Goal: Task Accomplishment & Management: Use online tool/utility

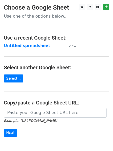
click at [30, 47] on strong "Untitled spreadsheet" at bounding box center [27, 45] width 46 height 5
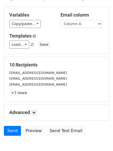
scroll to position [50, 0]
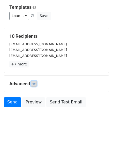
click at [35, 82] on icon at bounding box center [33, 83] width 3 height 3
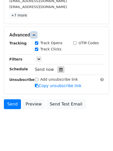
scroll to position [100, 0]
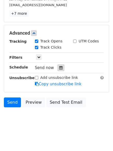
click at [61, 65] on div at bounding box center [60, 67] width 7 height 7
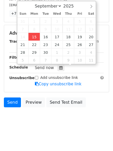
type input "2025-09-15 16:47"
type input "04"
type input "47"
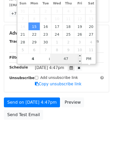
type input "04"
click at [69, 62] on input "47" at bounding box center [65, 58] width 31 height 10
type input "55"
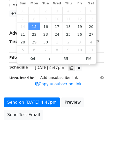
type input "2025-09-15 16:55"
click at [66, 133] on body "New Campaign Daily emails left: 50 Google Sheet: Untitled spreadsheet Variables…" at bounding box center [56, 22] width 113 height 239
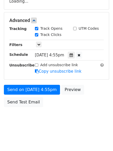
scroll to position [92, 0]
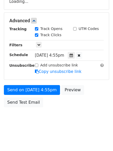
click at [41, 102] on div "Send on Sep 15 at 4:55pm Preview Send Test Email" at bounding box center [56, 97] width 113 height 25
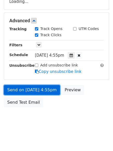
click at [50, 92] on link "Send on Sep 15 at 4:55pm" at bounding box center [32, 90] width 56 height 10
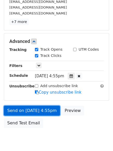
drag, startPoint x: 47, startPoint y: 108, endPoint x: 47, endPoint y: 111, distance: 3.1
click at [47, 108] on link "Send on Sep 15 at 4:55pm" at bounding box center [32, 111] width 56 height 10
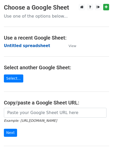
click at [24, 43] on strong "Untitled spreadsheet" at bounding box center [27, 45] width 46 height 5
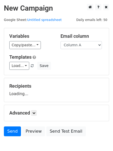
click at [81, 44] on select "Column A Column B Column C Column D Column E" at bounding box center [80, 45] width 41 height 8
select select "Column B"
click at [60, 41] on select "Column A Column B Column C Column D Column E" at bounding box center [80, 45] width 41 height 8
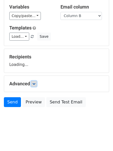
click at [35, 83] on icon at bounding box center [33, 83] width 3 height 3
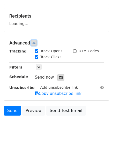
scroll to position [70, 0]
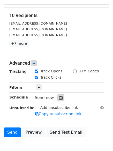
click at [60, 97] on div at bounding box center [60, 97] width 7 height 7
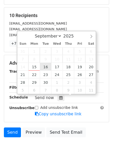
type input "2025-09-16 12:00"
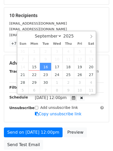
scroll to position [0, 0]
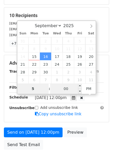
type input "5"
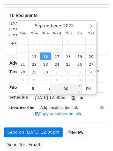
type input "2025-09-16 17:00"
type input "05"
click at [72, 92] on input "00" at bounding box center [65, 88] width 31 height 10
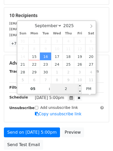
type input "22"
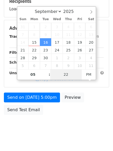
scroll to position [92, 0]
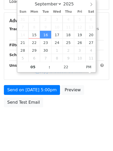
type input "2025-09-16 17:22"
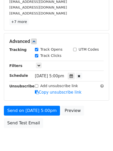
click at [69, 125] on body "New Campaign Daily emails left: 50 Google Sheet: Untitled spreadsheet Variables…" at bounding box center [56, 31] width 113 height 239
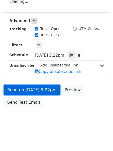
click at [49, 91] on link "Send on Sep 16 at 5:22pm" at bounding box center [32, 90] width 56 height 10
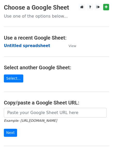
click at [33, 46] on strong "Untitled spreadsheet" at bounding box center [27, 45] width 46 height 5
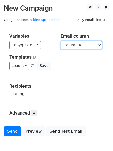
click at [90, 46] on select "Column A Column B Column C Column D Column E" at bounding box center [80, 45] width 41 height 8
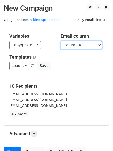
click at [87, 44] on select "Column A Column B Column C Column D Column E" at bounding box center [80, 45] width 41 height 8
select select "Column C"
click at [60, 41] on select "Column A Column B Column C Column D Column E" at bounding box center [80, 45] width 41 height 8
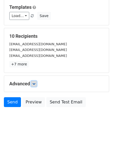
click at [34, 83] on icon at bounding box center [33, 83] width 3 height 3
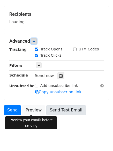
scroll to position [72, 0]
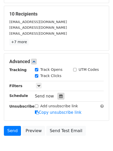
click at [59, 95] on icon at bounding box center [60, 96] width 3 height 4
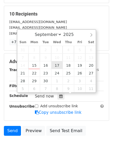
type input "2025-09-17 12:00"
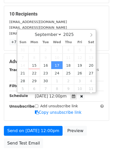
scroll to position [0, 0]
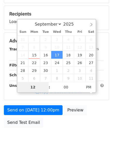
type input "6"
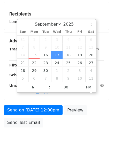
type input "2025-09-17 18:00"
click at [55, 138] on body "New Campaign Daily emails left: 50 Google Sheet: Untitled spreadsheet Variables…" at bounding box center [56, 41] width 113 height 219
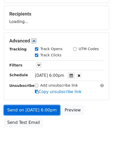
click at [49, 106] on link "Send on Sep 17 at 6:00pm" at bounding box center [32, 110] width 56 height 10
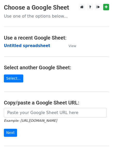
click at [30, 45] on strong "Untitled spreadsheet" at bounding box center [27, 45] width 46 height 5
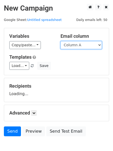
drag, startPoint x: 78, startPoint y: 46, endPoint x: 78, endPoint y: 49, distance: 2.9
click at [78, 46] on select "Column A Column B Column C Column D Column E" at bounding box center [80, 45] width 41 height 8
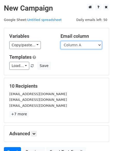
click at [82, 45] on select "Column A Column B Column C Column D Column E" at bounding box center [80, 45] width 41 height 8
select select "Column D"
click at [60, 41] on select "Column A Column B Column C Column D Column E" at bounding box center [80, 45] width 41 height 8
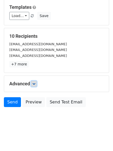
click at [37, 85] on link at bounding box center [34, 84] width 6 height 6
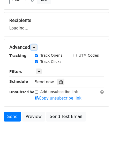
scroll to position [66, 0]
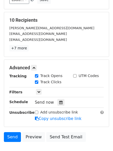
click at [60, 106] on div "Tracking Track Opens UTM Codes Track Clicks Filters Only include spreadsheet ro…" at bounding box center [56, 97] width 94 height 48
click at [59, 103] on icon at bounding box center [60, 102] width 3 height 4
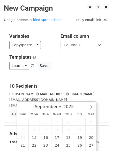
scroll to position [100, 0]
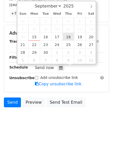
type input "[DATE] 12:00"
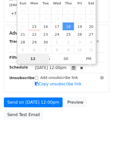
scroll to position [92, 0]
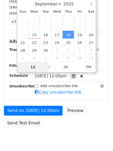
type input "7"
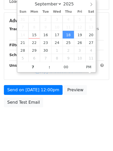
type input "[DATE] 19:00"
click at [74, 137] on html "New Campaign Daily emails left: 50 Google Sheet: Untitled spreadsheet Variables…" at bounding box center [56, 29] width 113 height 243
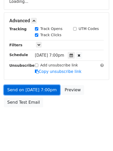
click at [47, 94] on link "Send on [DATE] 7:00pm" at bounding box center [32, 90] width 56 height 10
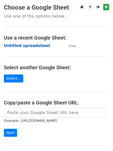
click at [34, 44] on strong "Untitled spreadsheet" at bounding box center [27, 45] width 46 height 5
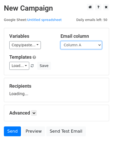
drag, startPoint x: 0, startPoint y: 0, endPoint x: 84, endPoint y: 46, distance: 95.7
click at [84, 44] on select "Column A Column B Column C Column D Column E" at bounding box center [80, 45] width 41 height 8
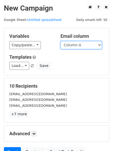
click at [82, 45] on select "Column A Column B Column C Column D Column E" at bounding box center [80, 45] width 41 height 8
select select "Column E"
click at [60, 41] on select "Column A Column B Column C Column D Column E" at bounding box center [80, 45] width 41 height 8
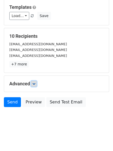
click at [33, 84] on link at bounding box center [34, 84] width 6 height 6
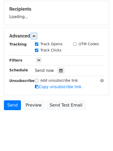
scroll to position [77, 0]
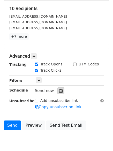
click at [59, 91] on icon at bounding box center [60, 91] width 3 height 4
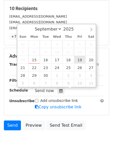
type input "2025-09-19 12:00"
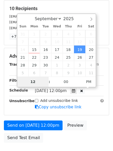
type input "8"
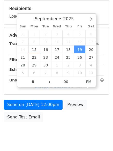
type input "2025-09-19 20:00"
click at [69, 121] on div "Send on Sep 19 at 12:00pm Preview Send Test Email" at bounding box center [56, 112] width 113 height 25
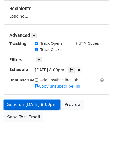
click at [39, 103] on link "Send on Sep 19 at 8:00pm" at bounding box center [32, 105] width 56 height 10
